Goal: Transaction & Acquisition: Book appointment/travel/reservation

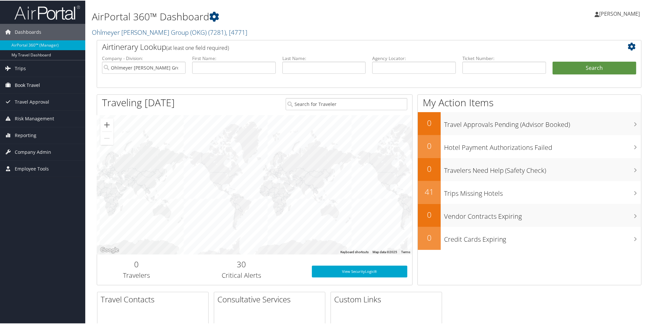
click at [31, 82] on span "Book Travel" at bounding box center [27, 84] width 25 height 16
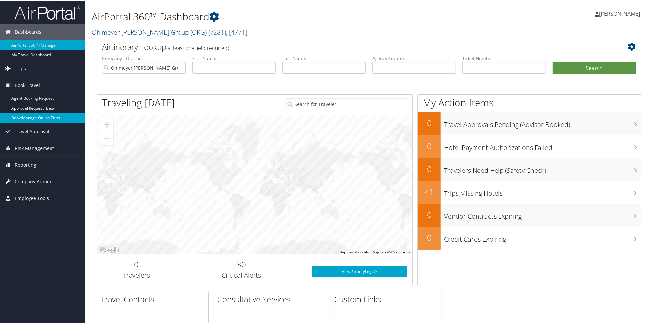
click at [21, 115] on link "Book/Manage Online Trips" at bounding box center [42, 117] width 85 height 10
